Goal: Information Seeking & Learning: Find specific fact

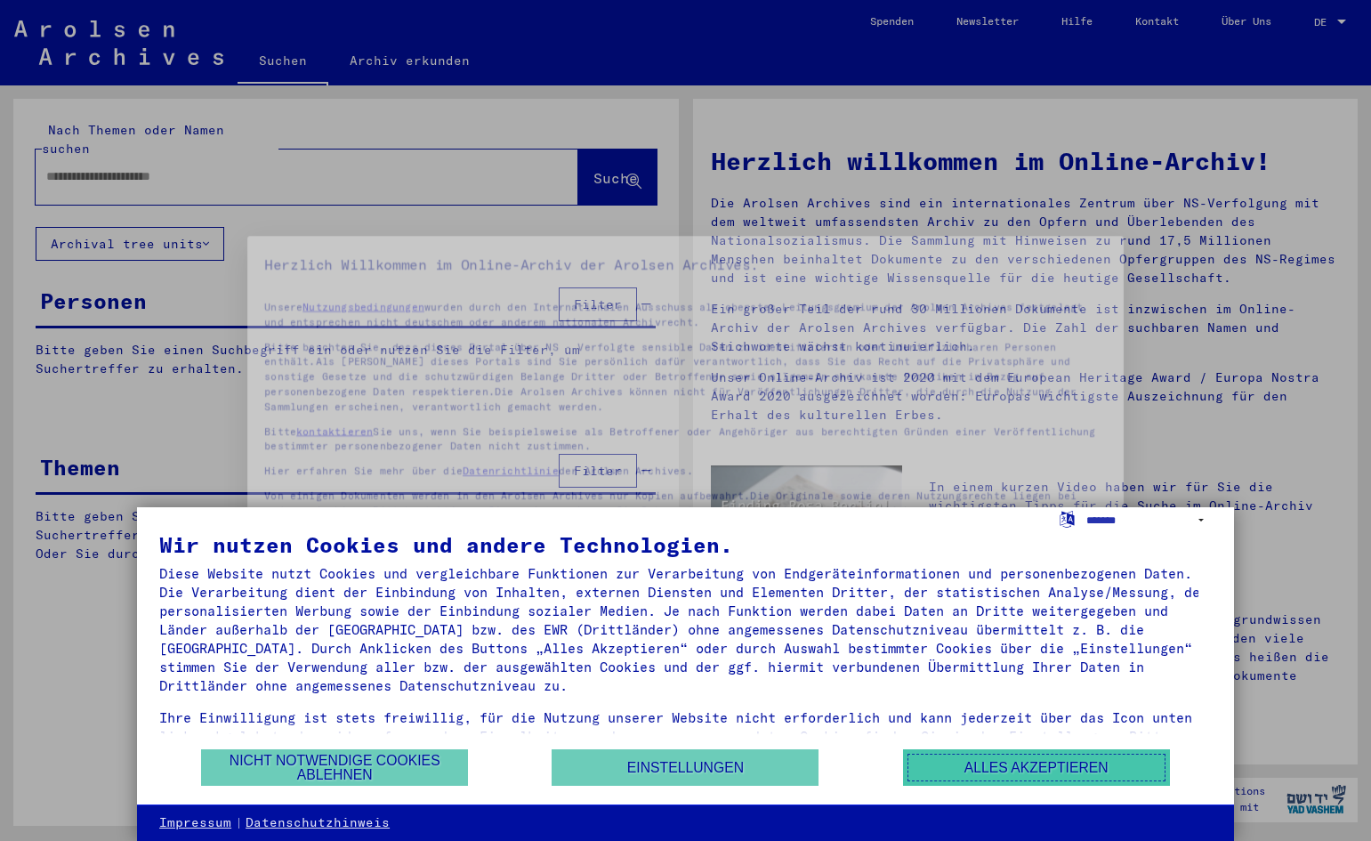
click at [1054, 761] on button "Alles akzeptieren" at bounding box center [1036, 767] width 267 height 36
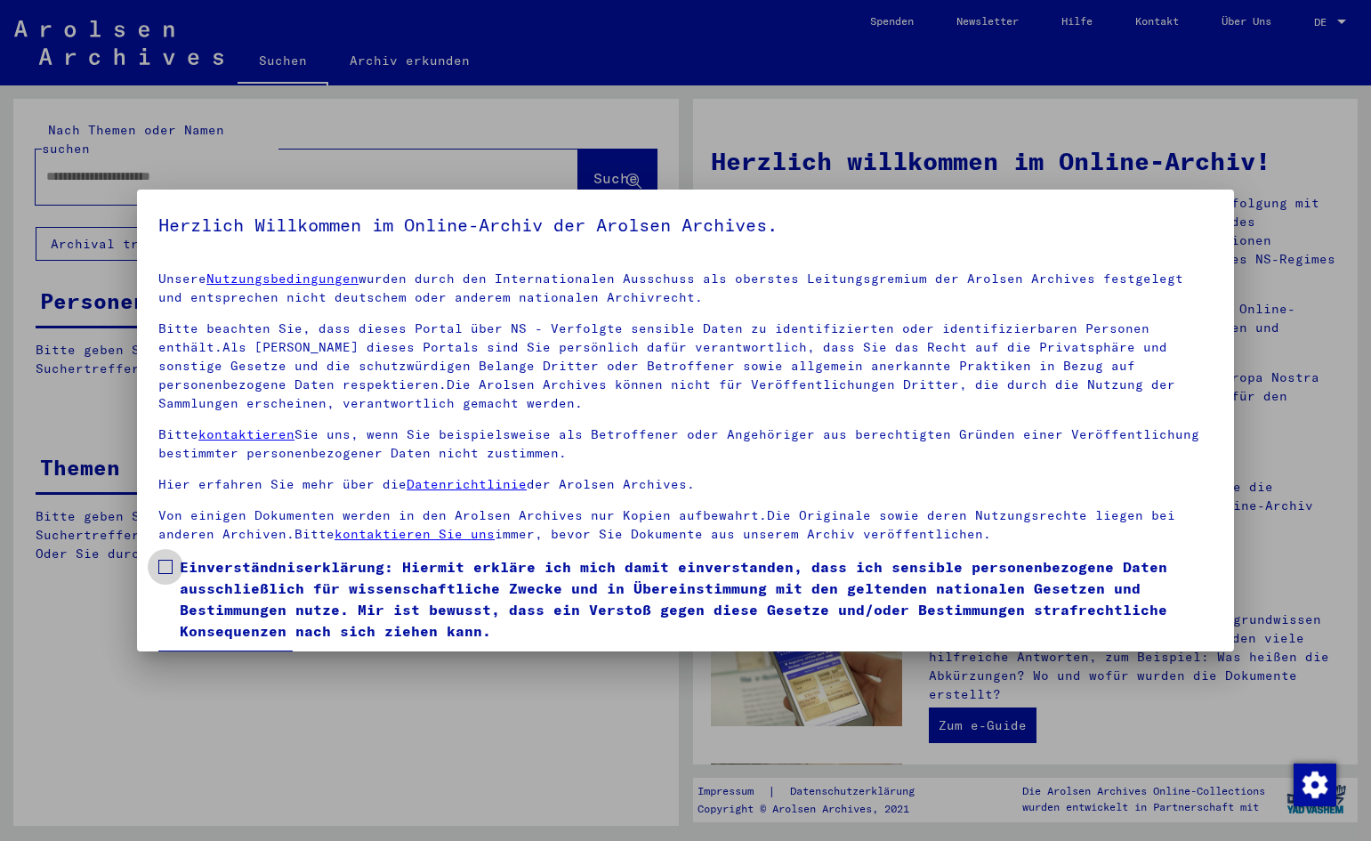
click at [166, 566] on span at bounding box center [165, 566] width 14 height 14
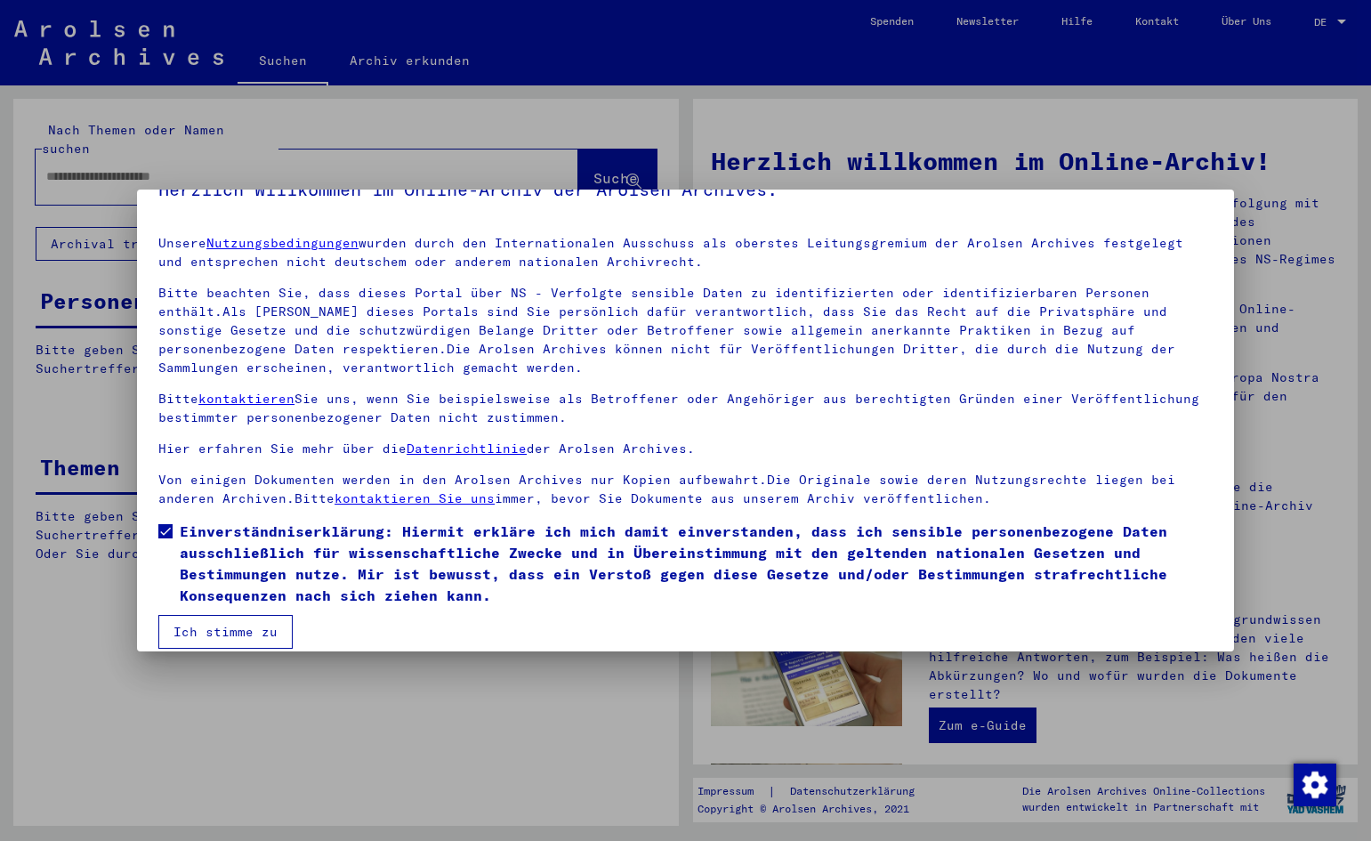
scroll to position [53, 0]
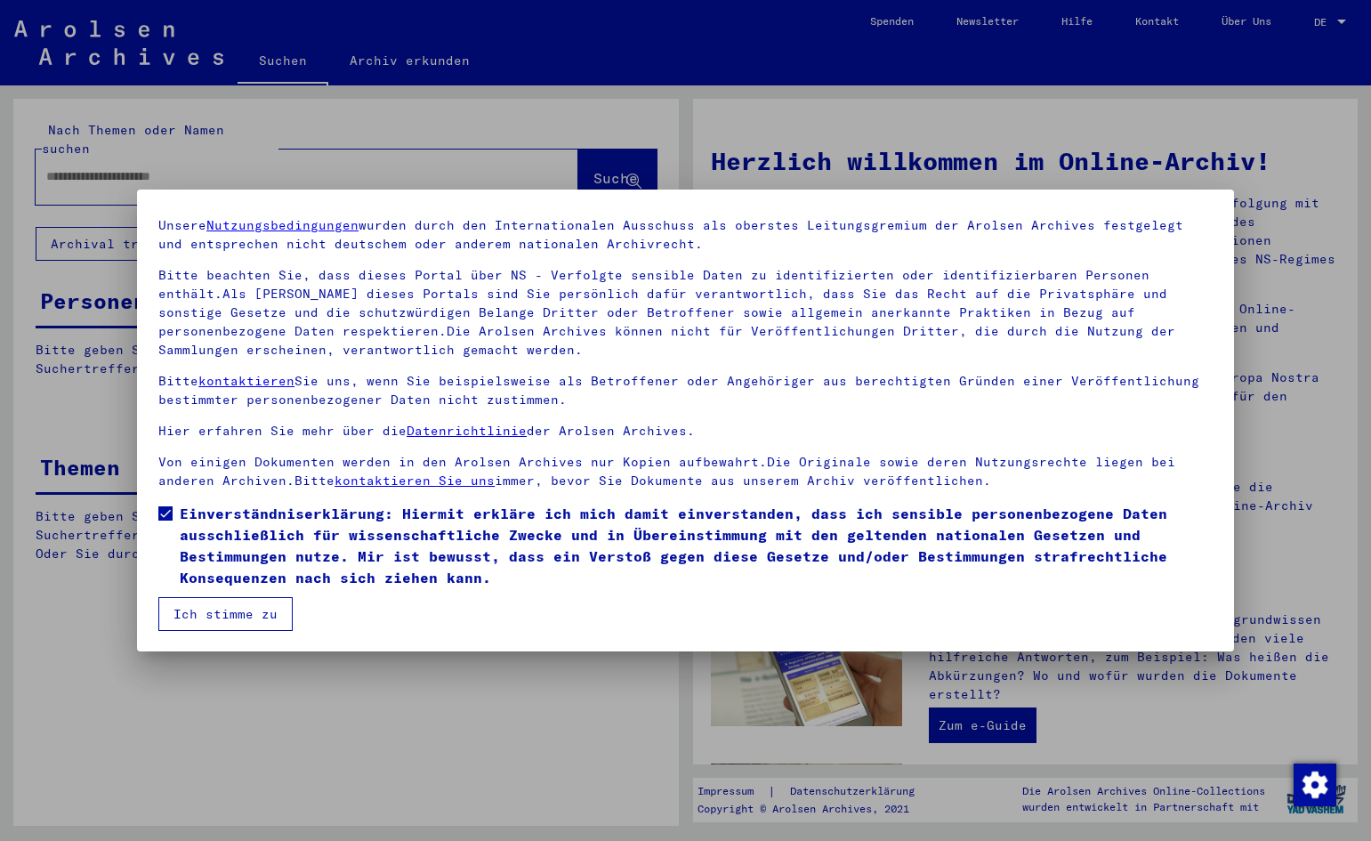
click at [254, 622] on button "Ich stimme zu" at bounding box center [225, 614] width 134 height 34
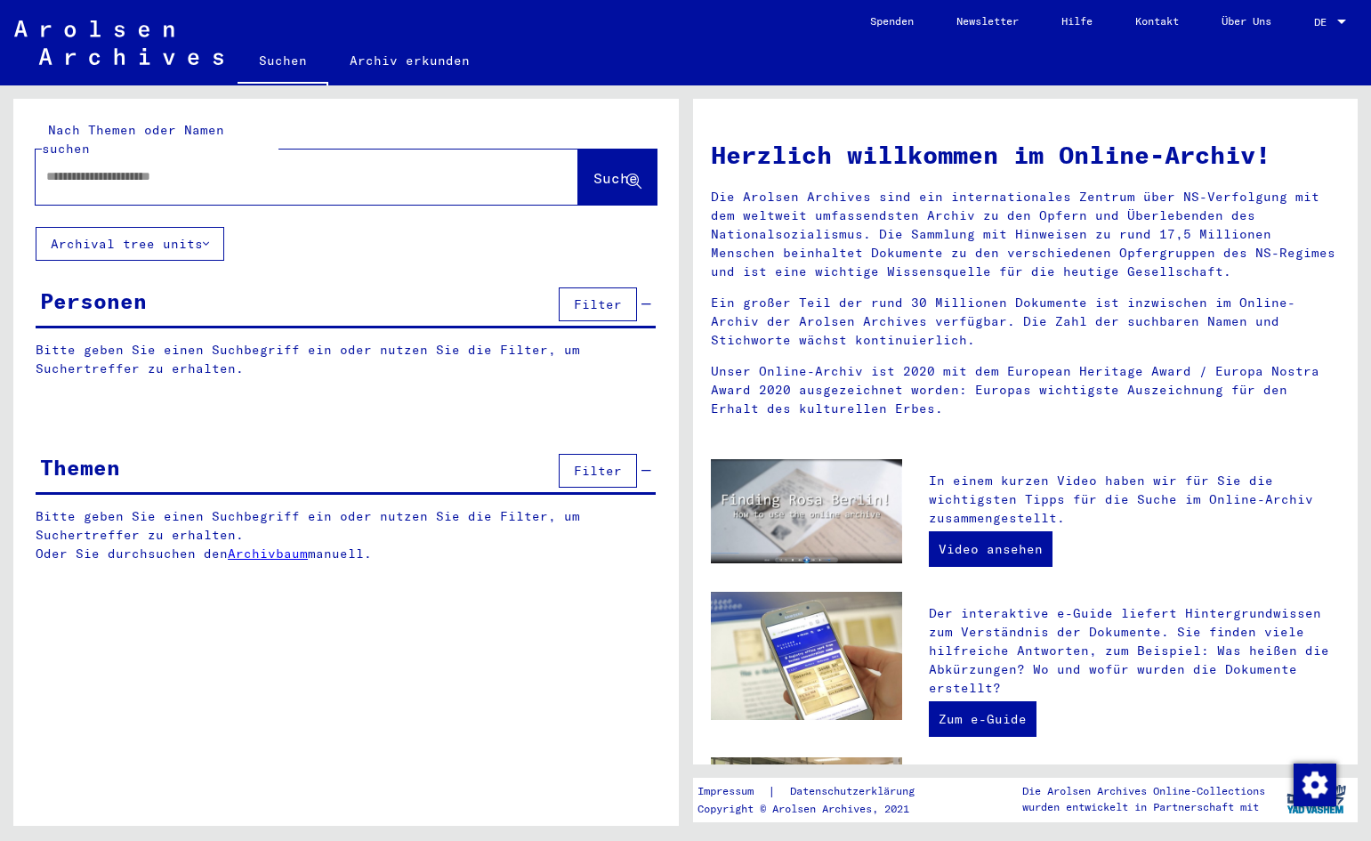
scroll to position [0, 0]
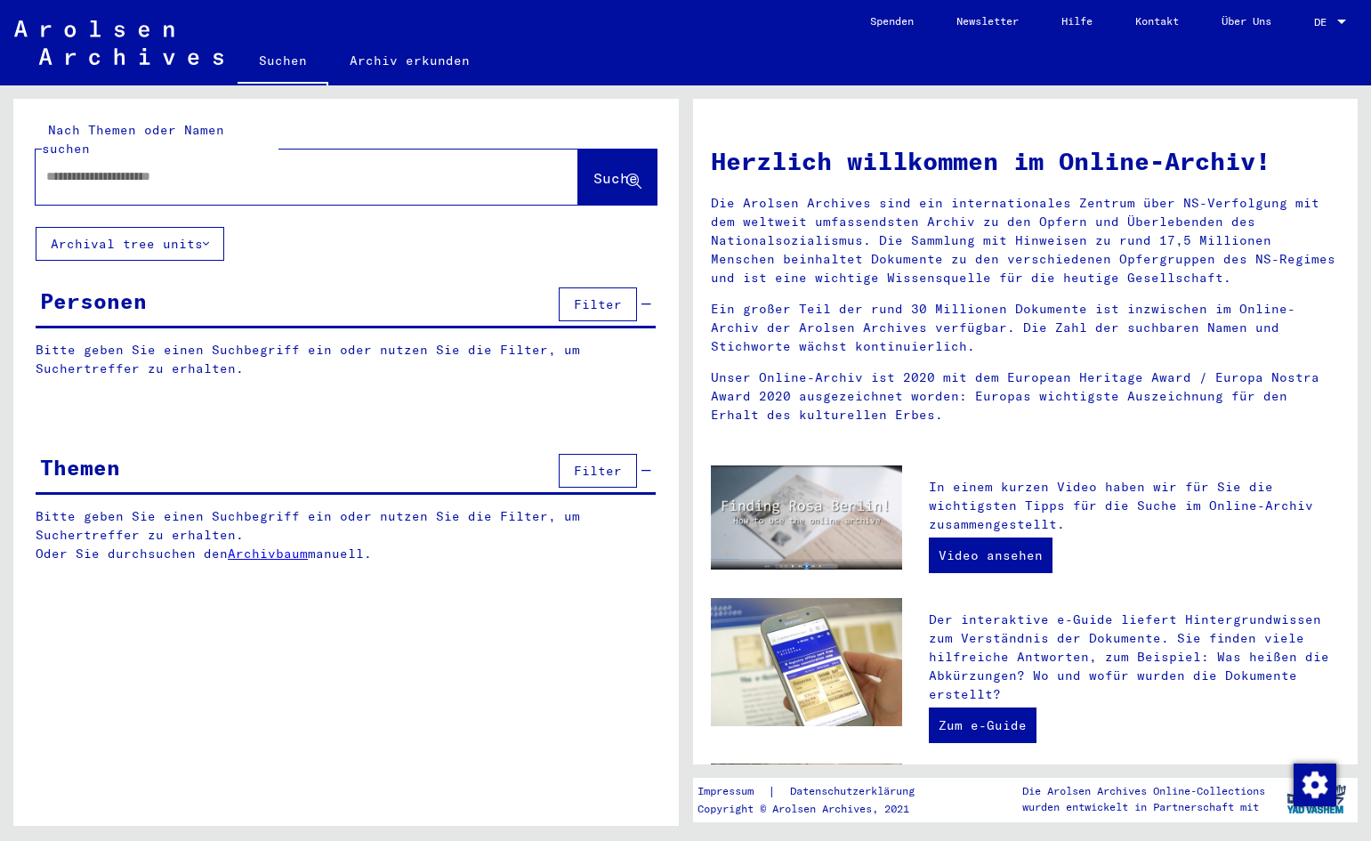
click at [65, 167] on input "text" at bounding box center [285, 176] width 479 height 19
type input "********"
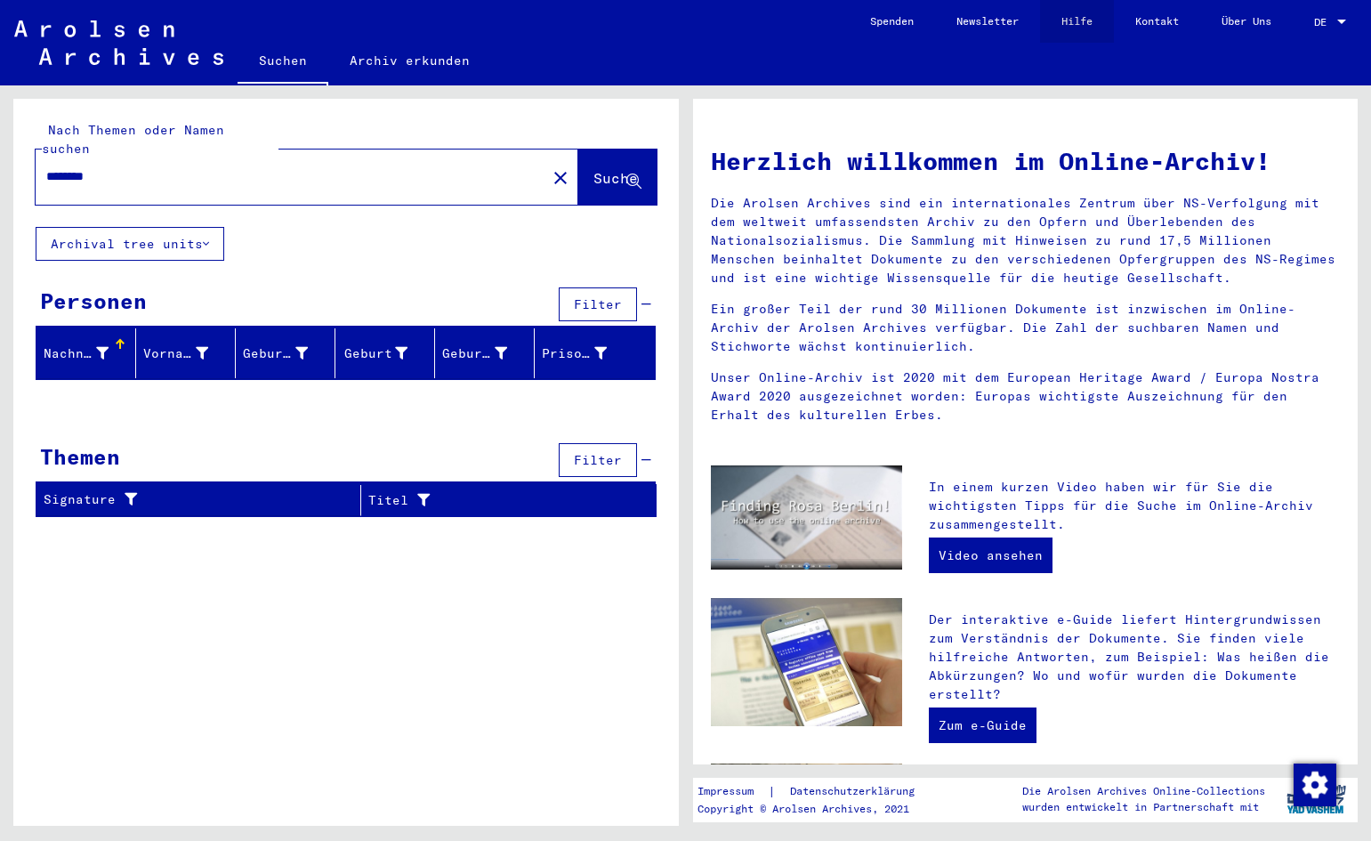
click at [1080, 21] on link "Hilfe" at bounding box center [1077, 21] width 74 height 43
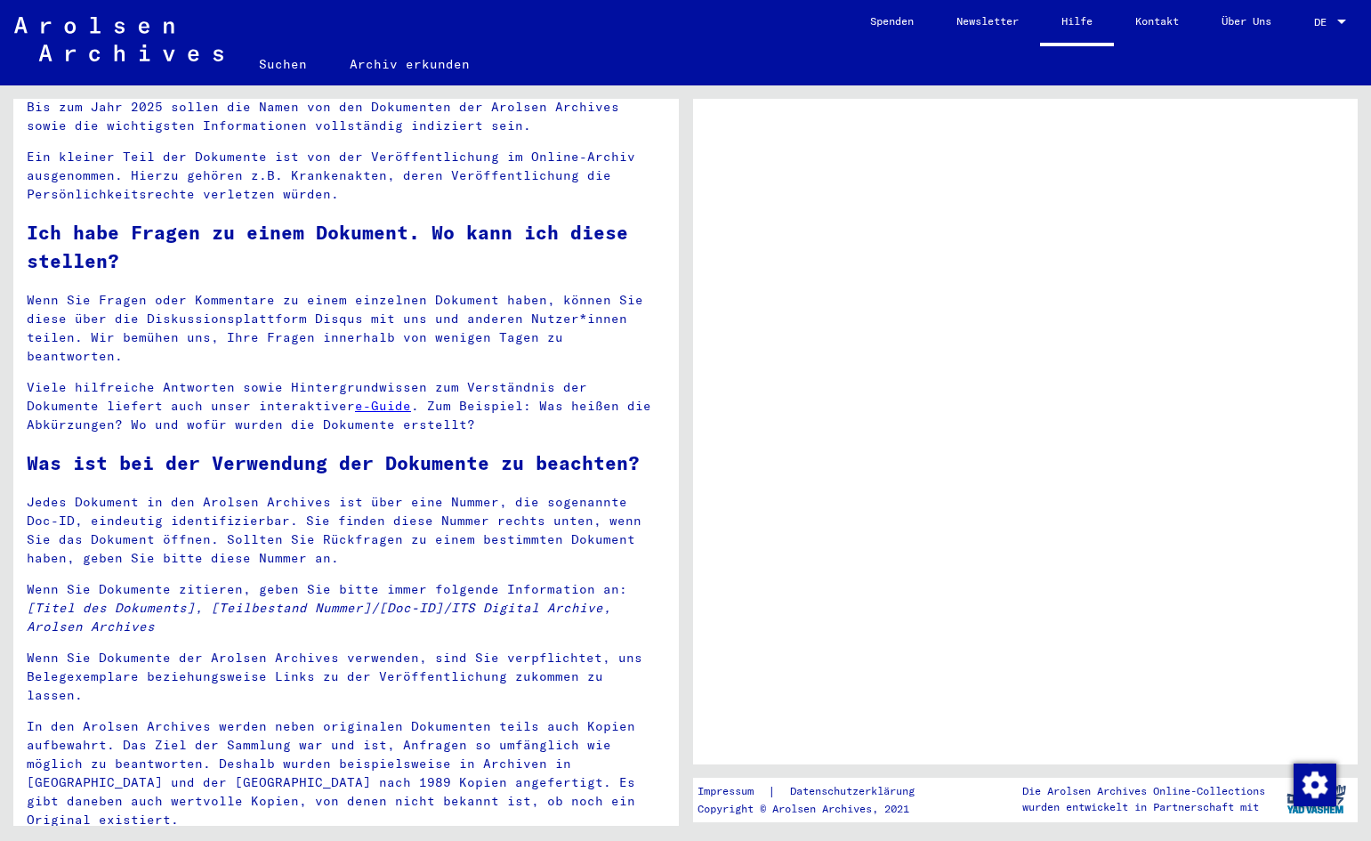
scroll to position [1432, 0]
drag, startPoint x: 438, startPoint y: 805, endPoint x: 22, endPoint y: 545, distance: 489.9
copy div "Wenn Sie Dokumente zitieren, geben Sie bitte immer folgende Information an: [Ti…"
click at [648, 577] on p "Wenn Sie Dokumente zitieren, geben Sie bitte immer folgende Information an: [Ti…" at bounding box center [346, 605] width 639 height 56
